Goal: Obtain resource: Obtain resource

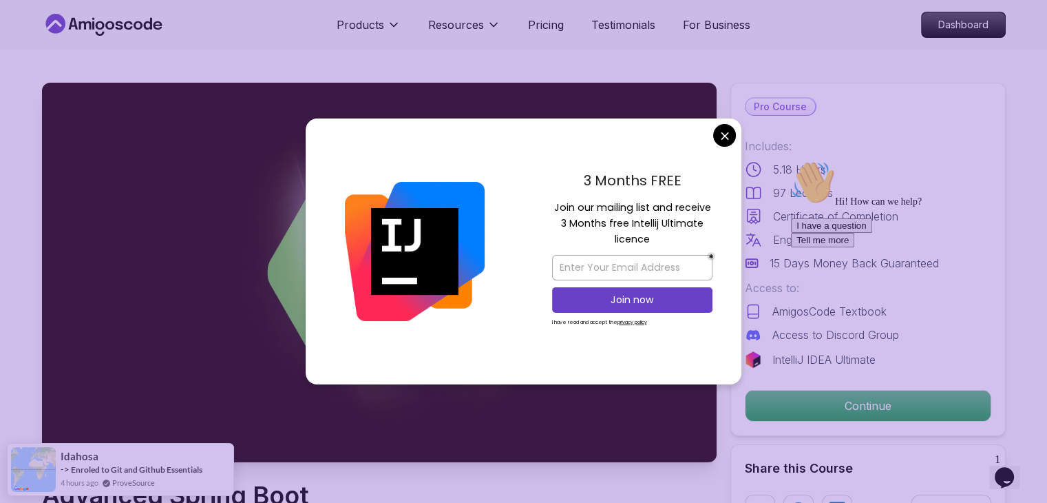
click at [629, 250] on div "Join now I have read and accept the privacy policy" at bounding box center [632, 290] width 160 height 85
click at [631, 260] on input "email" at bounding box center [632, 267] width 160 height 25
click at [664, 268] on input "[EMAIL_ADDRESS][DOMAIN_NAME]" at bounding box center [632, 267] width 160 height 25
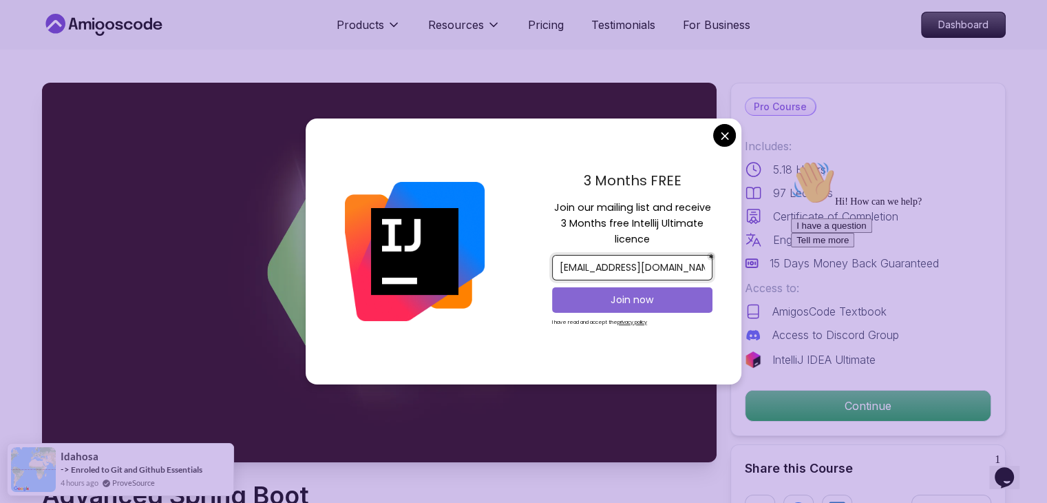
type input "[EMAIL_ADDRESS][DOMAIN_NAME]"
click at [666, 297] on p "Join now" at bounding box center [632, 300] width 130 height 14
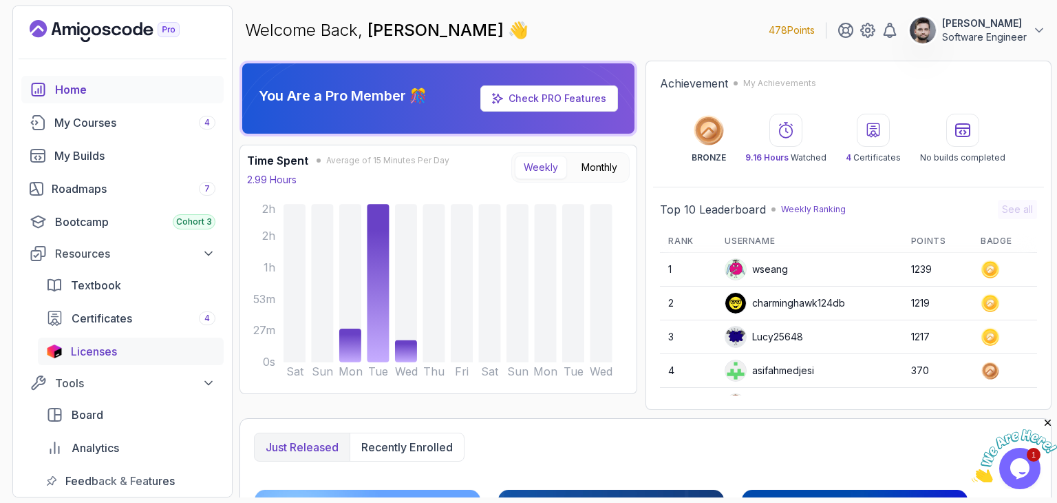
click at [136, 351] on div "Licenses" at bounding box center [143, 351] width 145 height 17
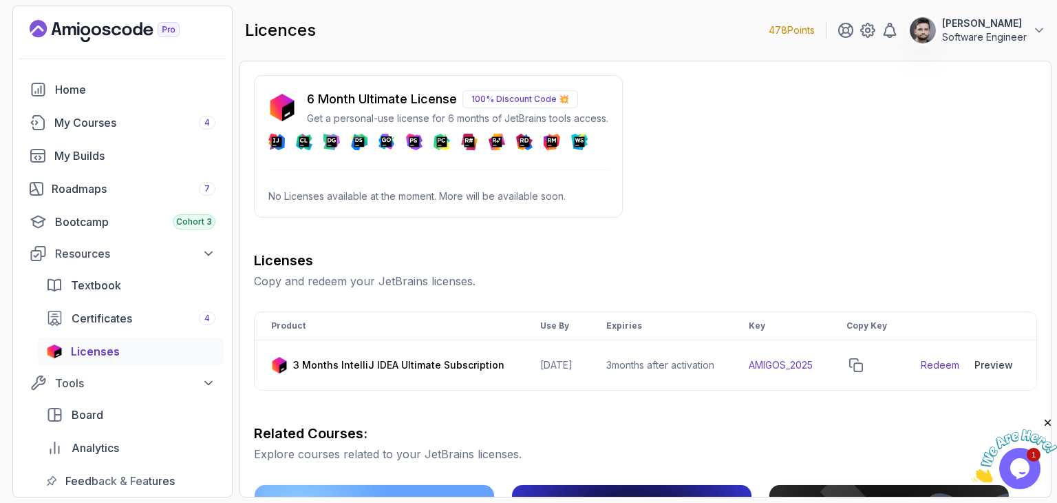
drag, startPoint x: 466, startPoint y: 181, endPoint x: 471, endPoint y: 174, distance: 8.4
click at [466, 181] on div "6 Month Ultimate License 100% Discount Code 💥 Get a personal-use license for 6 …" at bounding box center [438, 146] width 369 height 143
click at [506, 96] on p "100% Discount Code 💥" at bounding box center [521, 99] width 116 height 18
click at [483, 181] on div "6 Month Ultimate License 100% Discount Code 💥 Get a personal-use license for 6 …" at bounding box center [438, 146] width 369 height 143
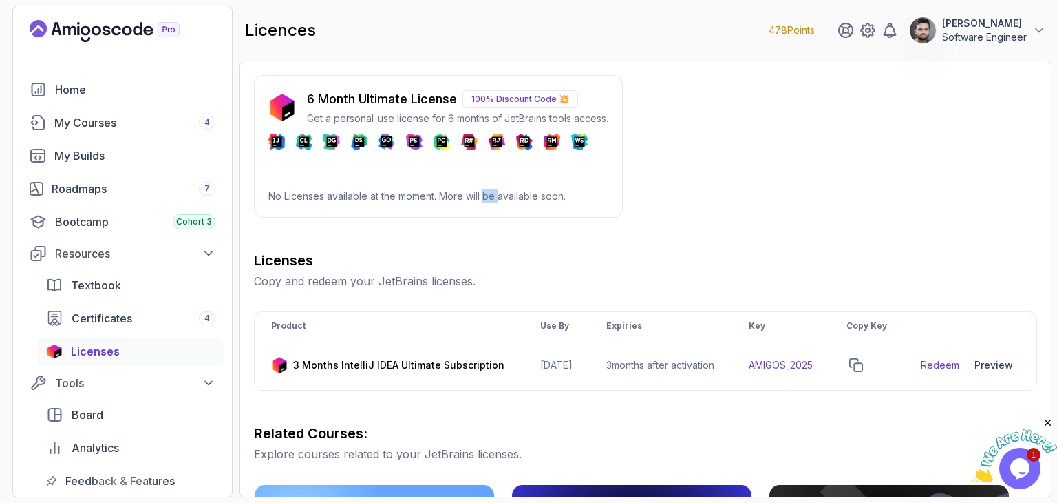
click at [482, 328] on th "Product" at bounding box center [389, 326] width 269 height 28
click at [863, 372] on icon "copy-button" at bounding box center [857, 365] width 14 height 14
click at [828, 208] on div "6 Month Ultimate License 100% Discount Code 💥 Get a personal-use license for 6 …" at bounding box center [645, 485] width 783 height 821
click at [986, 372] on div "Preview" at bounding box center [994, 365] width 39 height 14
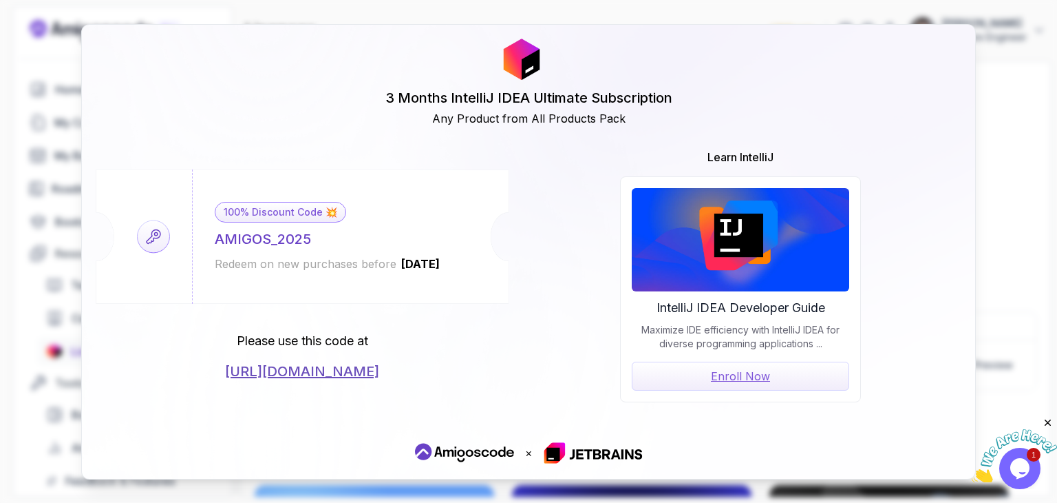
click at [363, 375] on link "https://jetbrains.com/store/redeem/" at bounding box center [302, 370] width 154 height 19
click at [270, 240] on div "AMIGOS_2025" at bounding box center [263, 238] width 96 height 19
copy div "AMIGOS_2025"
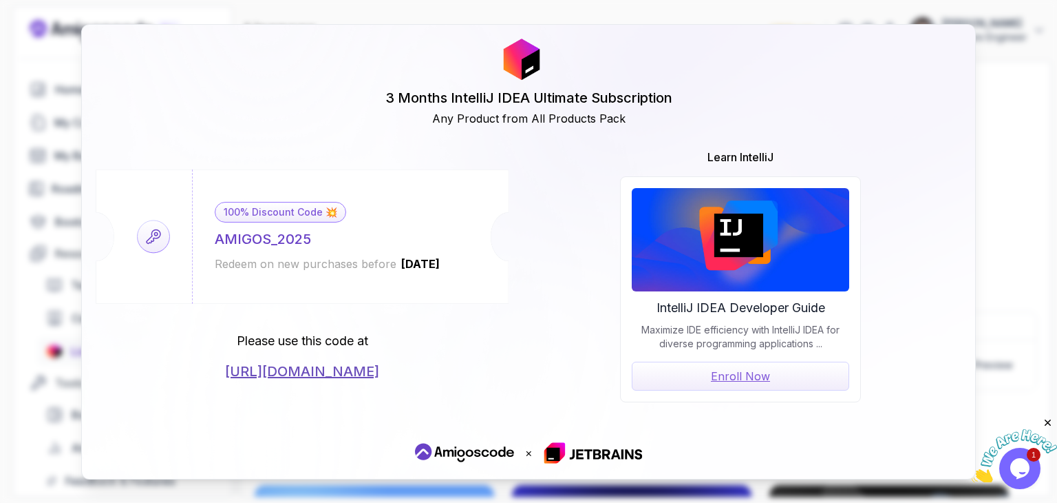
click at [463, 184] on div "100% Discount Code 💥 AMIGOS_2025 Redeem on new purchases before 2026-06-12" at bounding box center [327, 236] width 271 height 134
